Goal: Task Accomplishment & Management: Complete application form

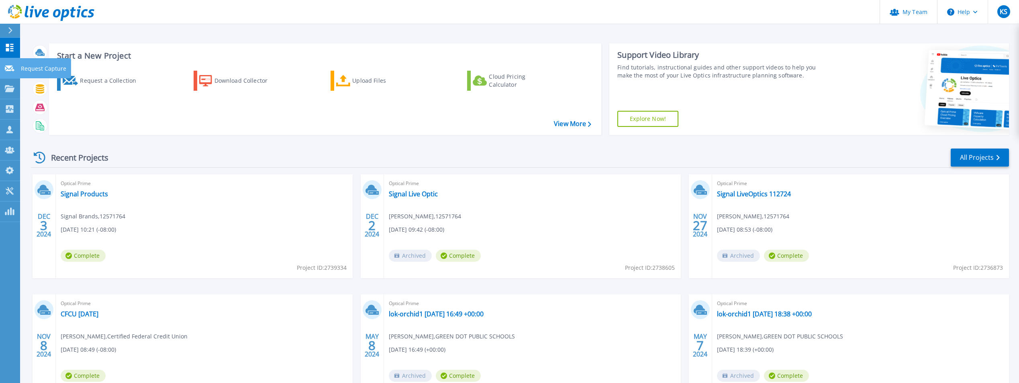
click at [5, 70] on icon at bounding box center [10, 68] width 10 height 6
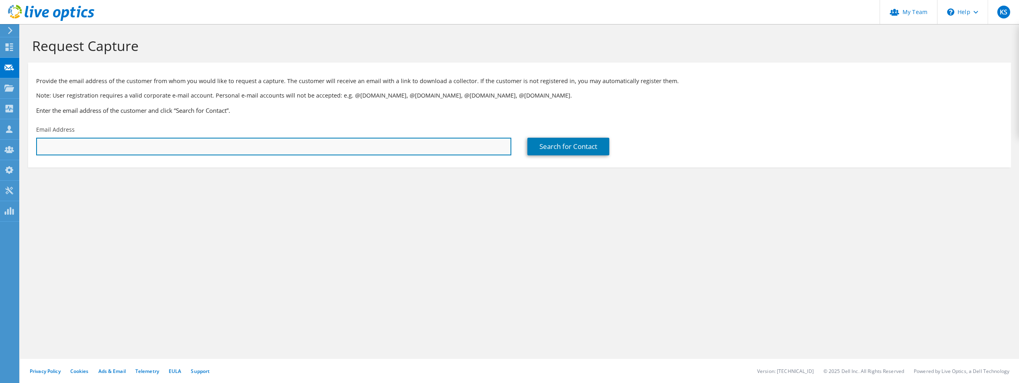
click at [98, 142] on input "text" at bounding box center [273, 147] width 475 height 18
